Goal: Task Accomplishment & Management: Complete application form

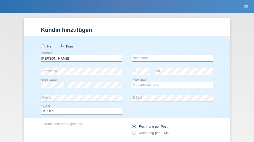
type input "[PERSON_NAME]"
click at [170, 55] on input "text" at bounding box center [172, 58] width 81 height 6
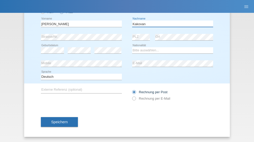
type input "Kakovan"
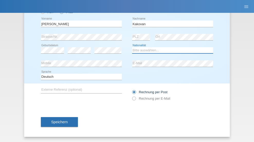
select select "CH"
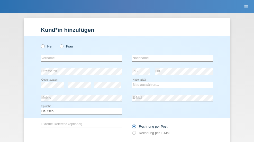
radio input "true"
click at [79, 55] on input "text" at bounding box center [81, 58] width 81 height 6
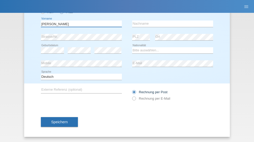
type input "Marija"
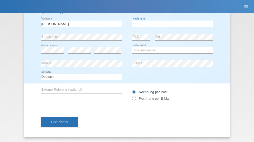
click at [170, 24] on input "text" at bounding box center [172, 24] width 81 height 6
type input "Kakovan"
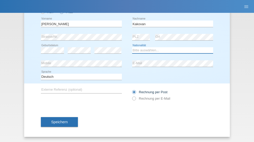
select select "CH"
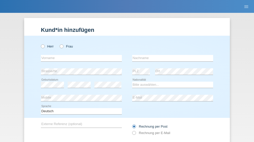
radio input "true"
click at [79, 55] on input "text" at bounding box center [81, 58] width 81 height 6
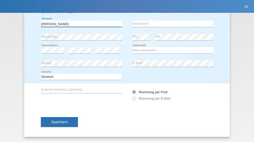
type input "[PERSON_NAME]"
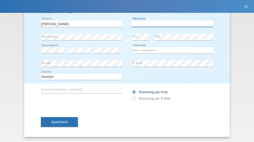
click at [170, 24] on input "text" at bounding box center [172, 24] width 81 height 6
type input "Makiona"
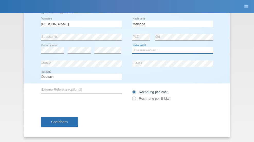
select select "DE"
select select "C"
select select "27"
select select "07"
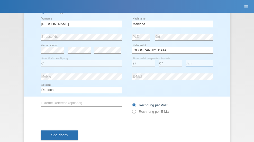
select select "2006"
